Goal: Find contact information: Find contact information

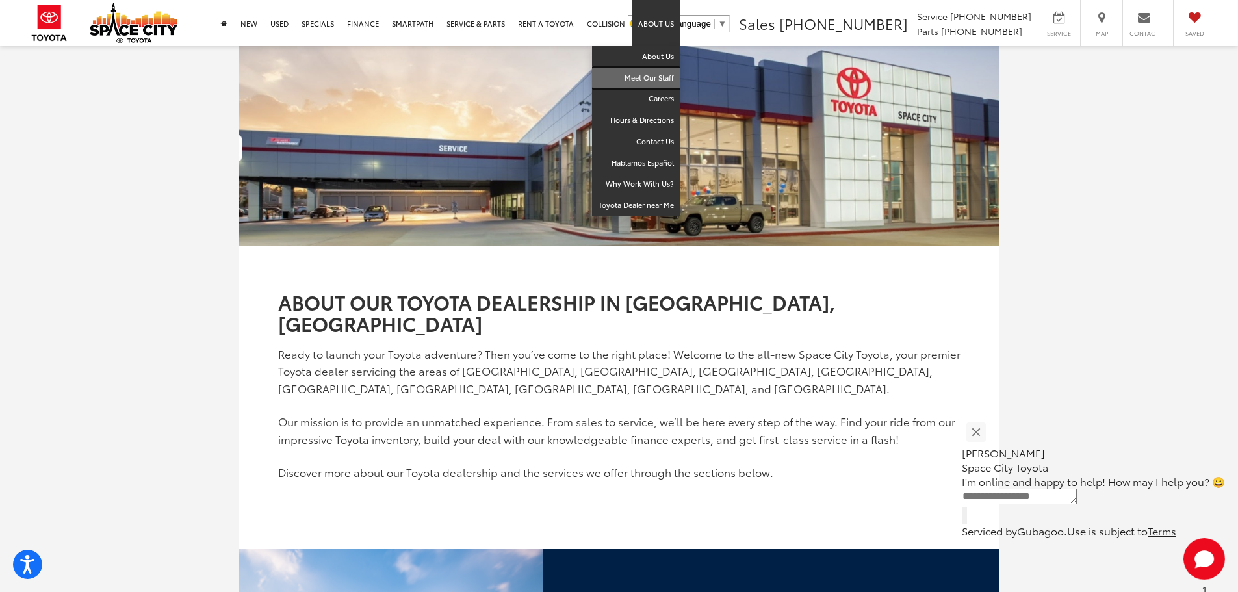
click at [656, 79] on link "Meet Our Staff" at bounding box center [636, 78] width 88 height 21
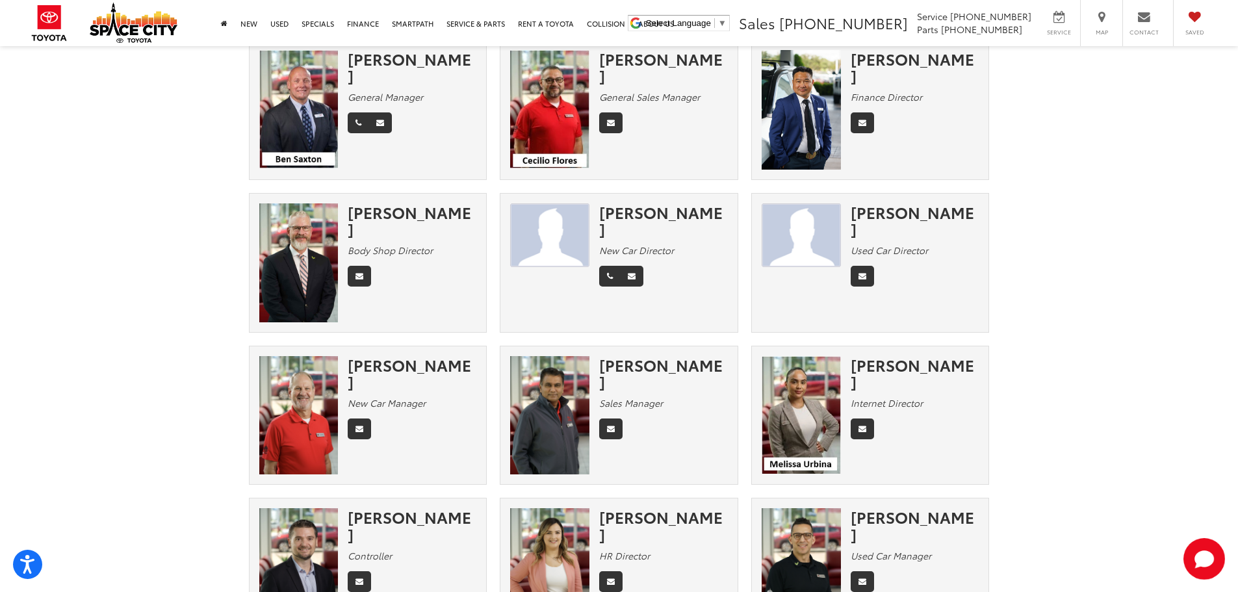
scroll to position [27, 0]
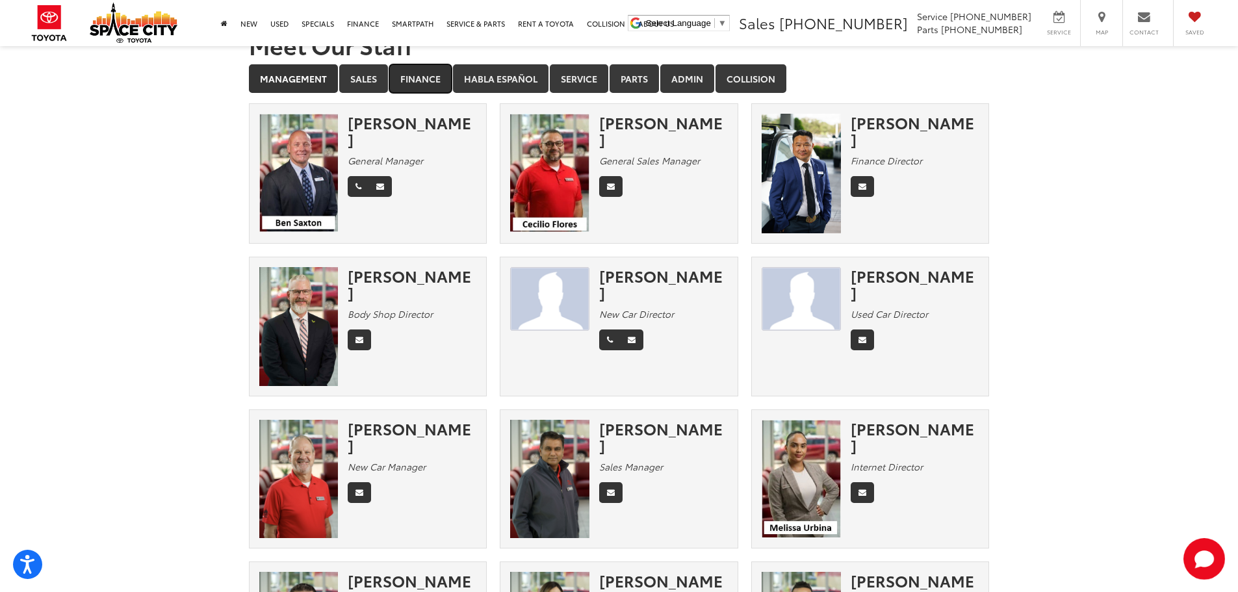
click at [431, 81] on link "Finance" at bounding box center [420, 78] width 62 height 29
